Goal: Task Accomplishment & Management: Use online tool/utility

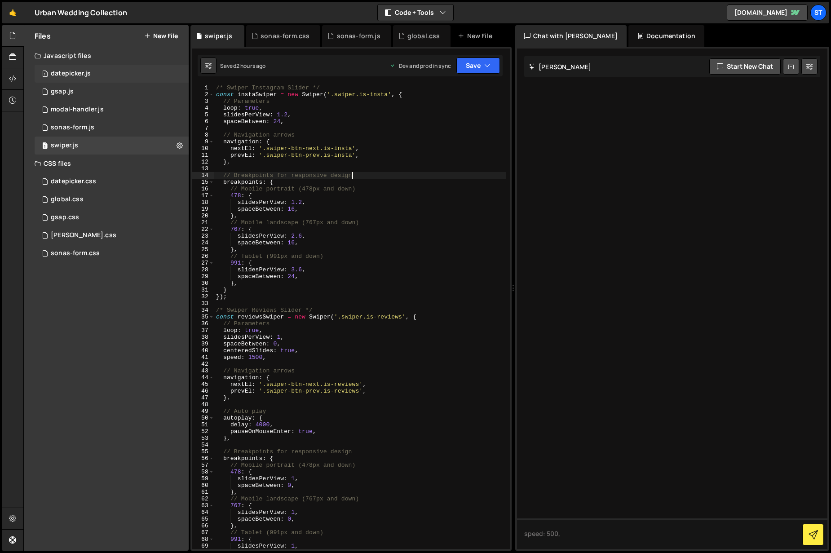
scroll to position [0, 6]
click at [88, 96] on div "1 gsap.js 0" at bounding box center [112, 92] width 154 height 18
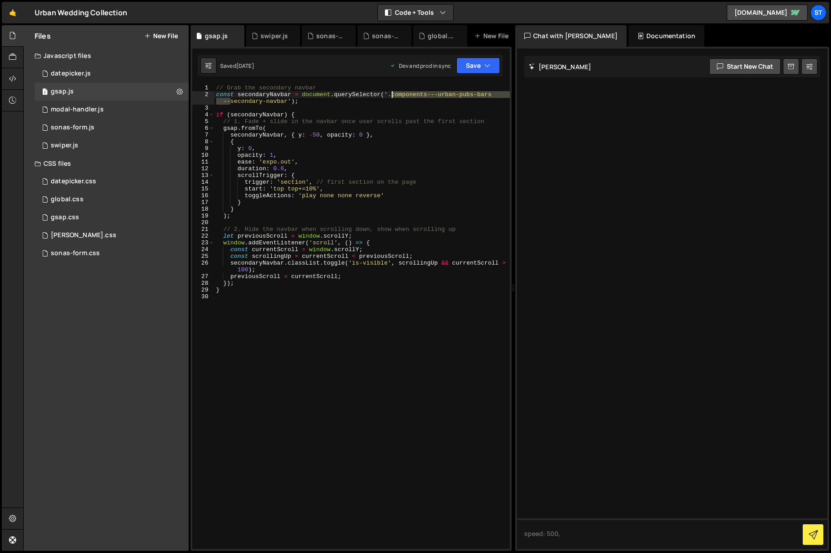
drag, startPoint x: 230, startPoint y: 98, endPoint x: 393, endPoint y: 93, distance: 163.1
click at [393, 93] on div "// Grab the secondary navbar const secondaryNavbar = document . querySelector (…" at bounding box center [361, 323] width 295 height 478
type textarea "const secondaryNavbar = document.querySelector('.secondary-navbar');"
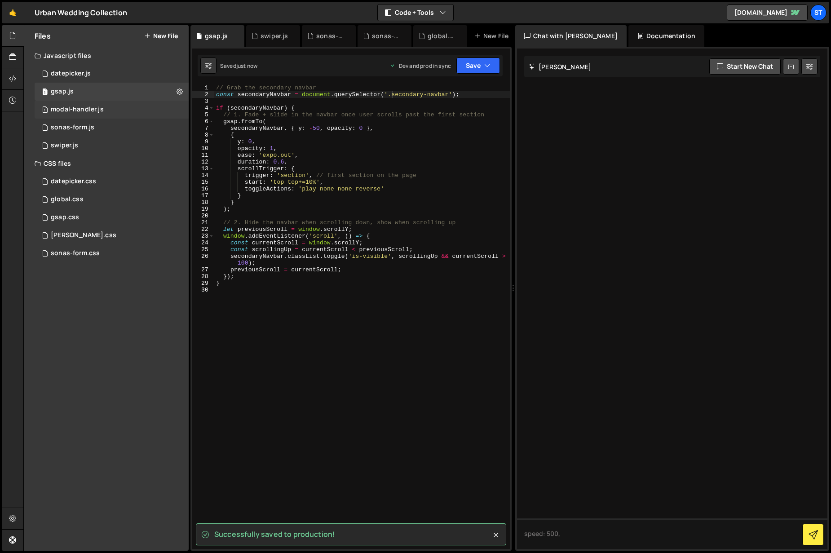
click at [111, 108] on div "1 modal-handler.js 0" at bounding box center [112, 110] width 154 height 18
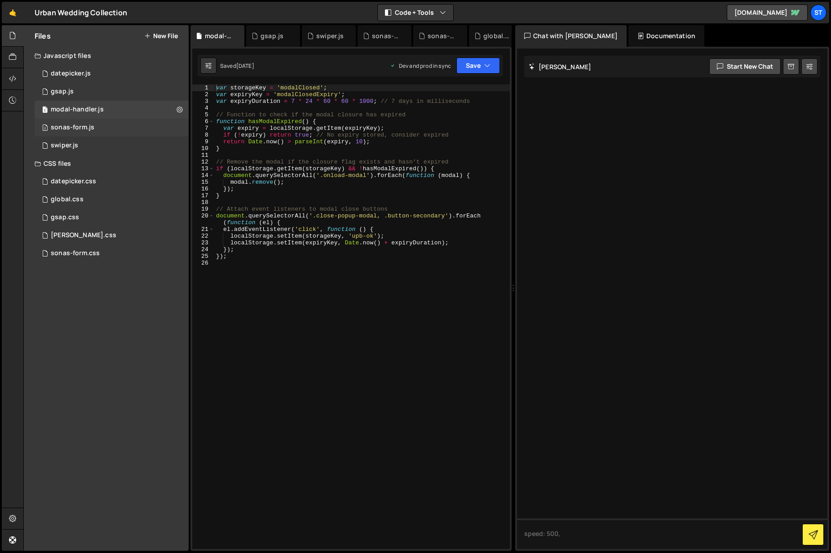
click at [103, 123] on div "2 sonas-form.js 0" at bounding box center [112, 128] width 154 height 18
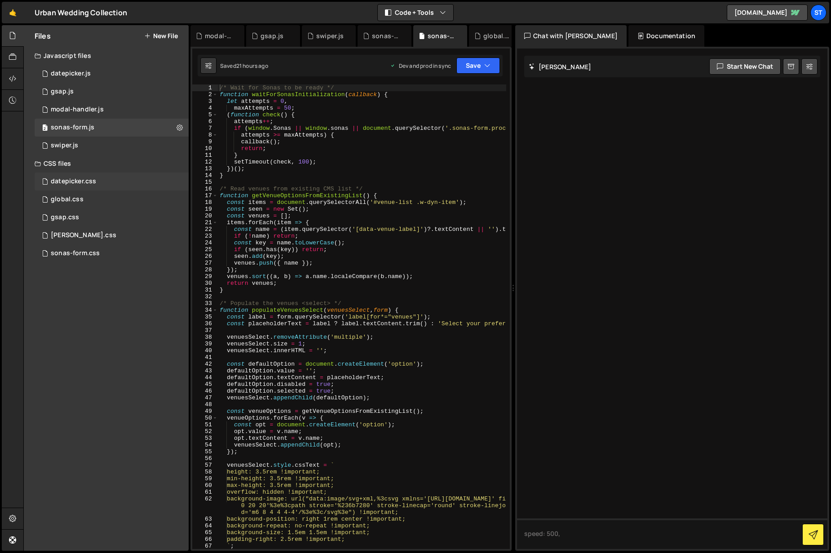
drag, startPoint x: 114, startPoint y: 177, endPoint x: 106, endPoint y: 188, distance: 14.4
click at [114, 177] on div "datepicker.css 0" at bounding box center [112, 181] width 154 height 18
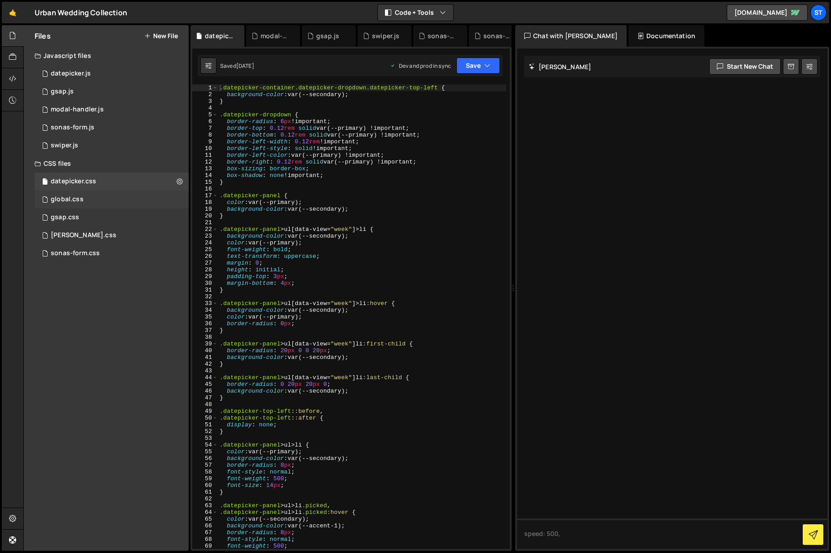
click at [101, 199] on div "global.css 0" at bounding box center [112, 199] width 154 height 18
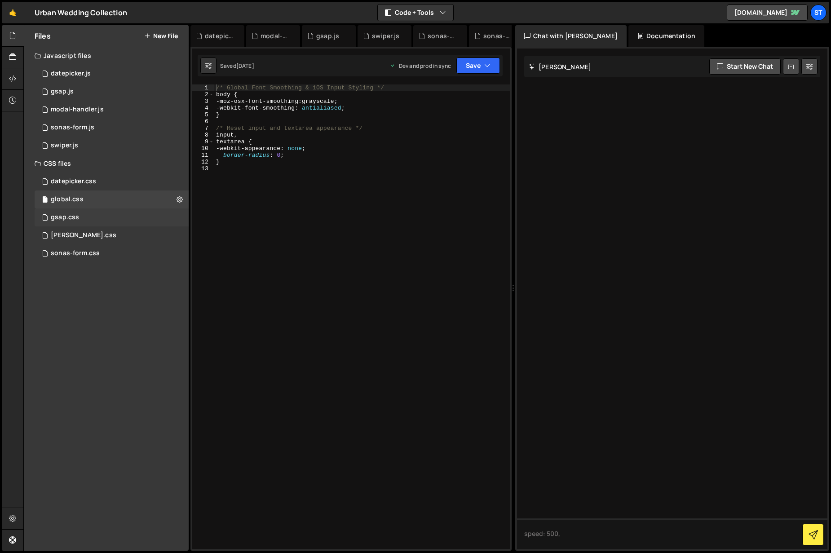
click at [99, 219] on div "gsap.css 0" at bounding box center [112, 217] width 154 height 18
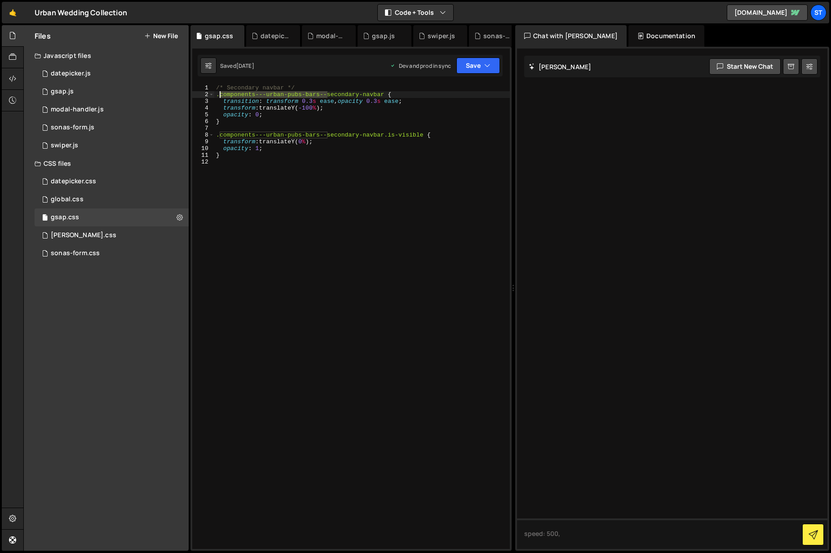
drag, startPoint x: 327, startPoint y: 93, endPoint x: 221, endPoint y: 96, distance: 106.0
click at [221, 96] on div "/* Secondary navbar */ .components---urban-pubs-bars--secondary-navbar { transi…" at bounding box center [361, 323] width 295 height 478
drag, startPoint x: 328, startPoint y: 133, endPoint x: 221, endPoint y: 132, distance: 106.9
click at [221, 132] on div "/* Secondary navbar */ .secondary-navbar { transition : transform 0.3 s ease , …" at bounding box center [361, 323] width 295 height 478
type textarea ".secondary-navbar.is-visible {"
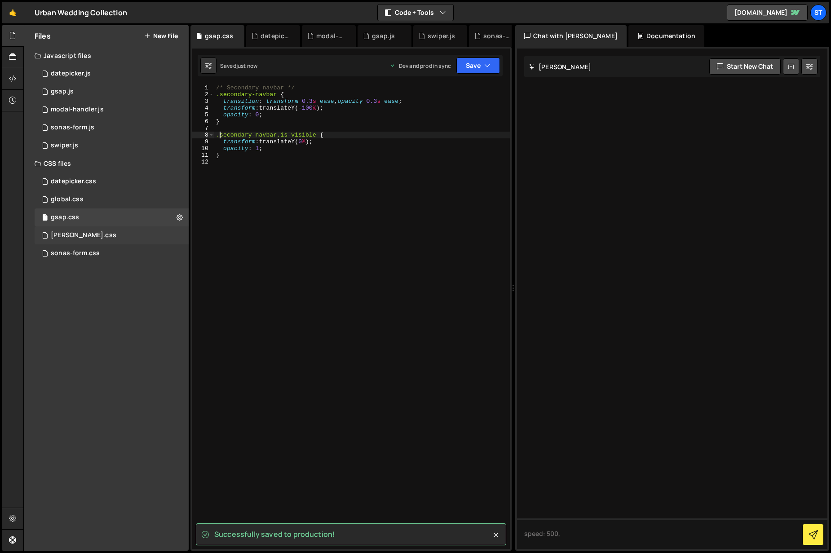
click at [90, 233] on div "[PERSON_NAME].css 0" at bounding box center [112, 235] width 154 height 18
